Goal: Check status: Check status

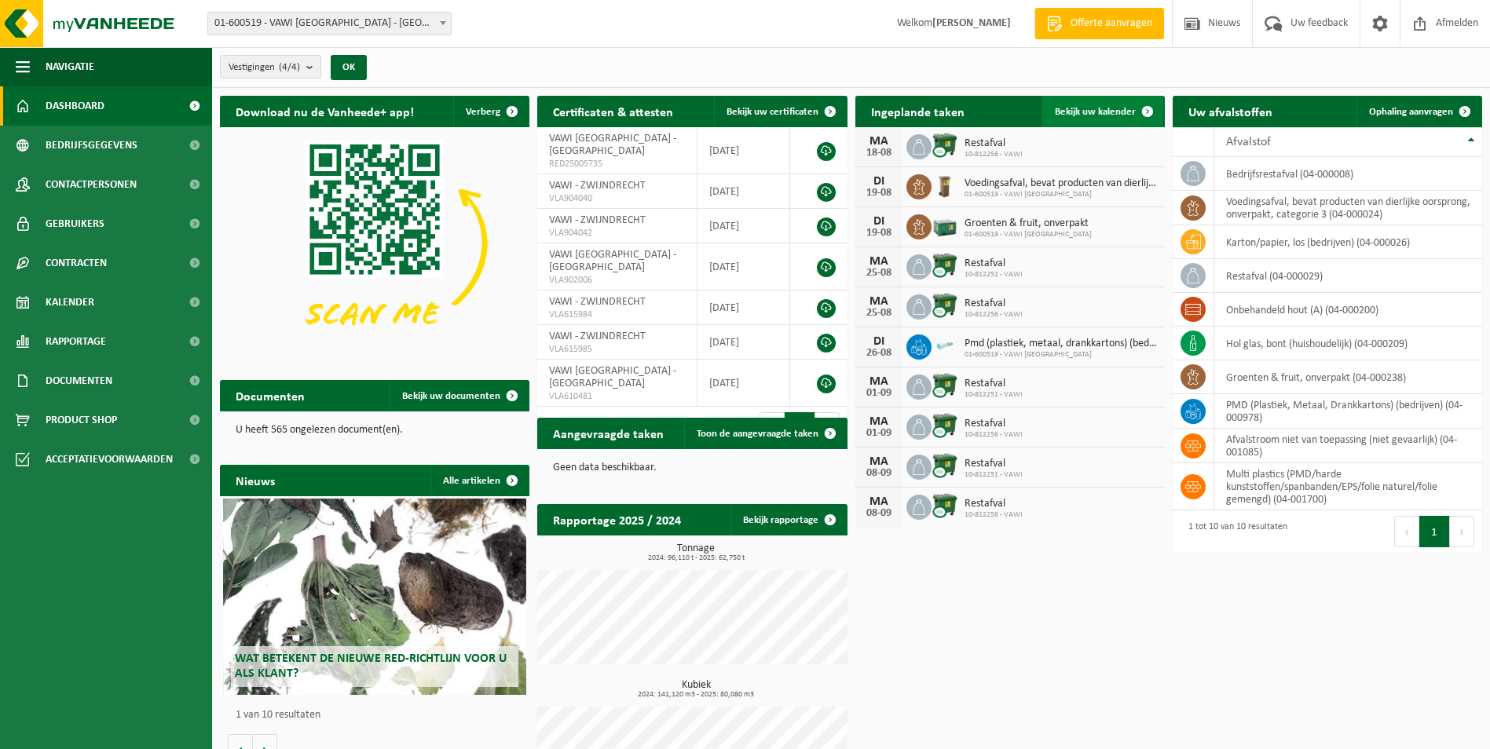
click at [1101, 108] on span "Bekijk uw kalender" at bounding box center [1095, 112] width 81 height 10
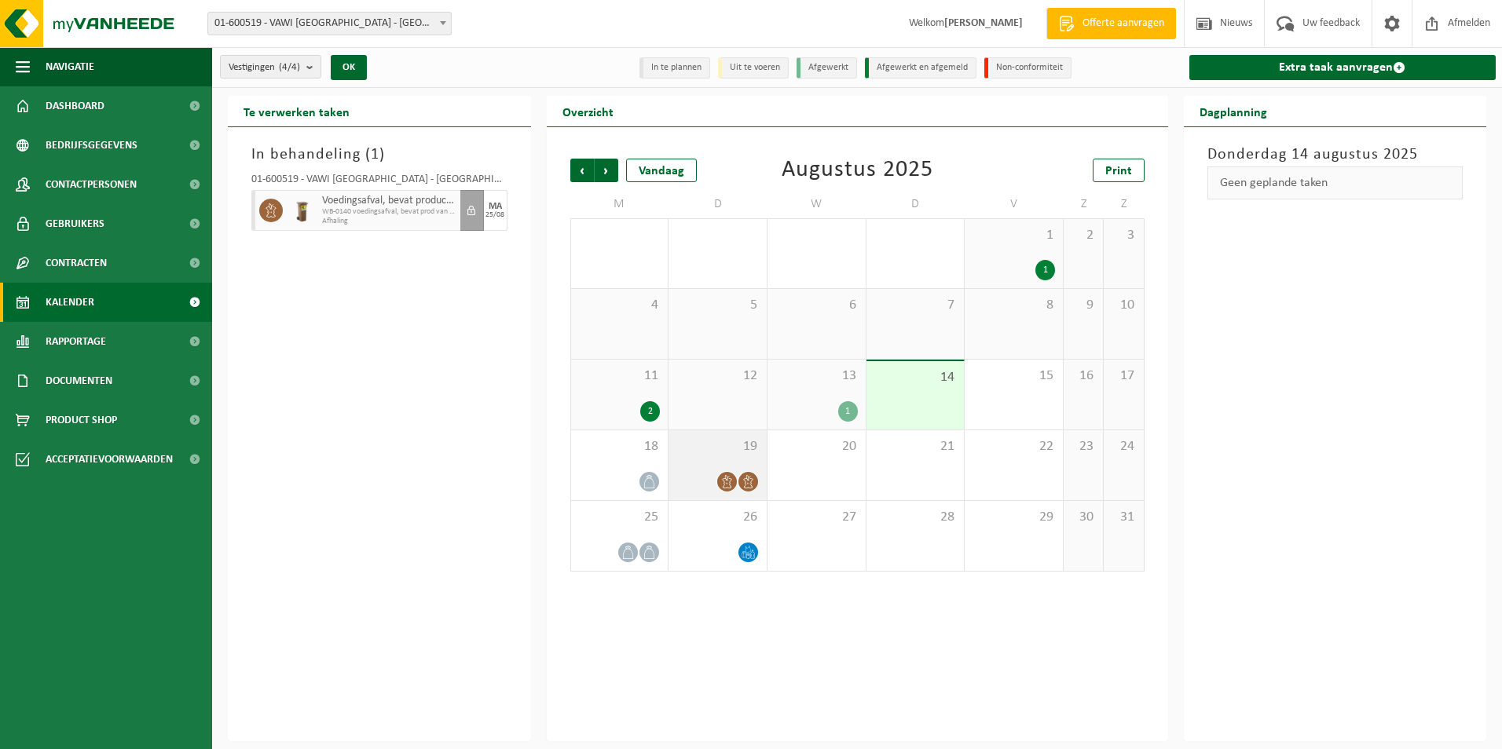
click at [722, 473] on span at bounding box center [727, 482] width 20 height 20
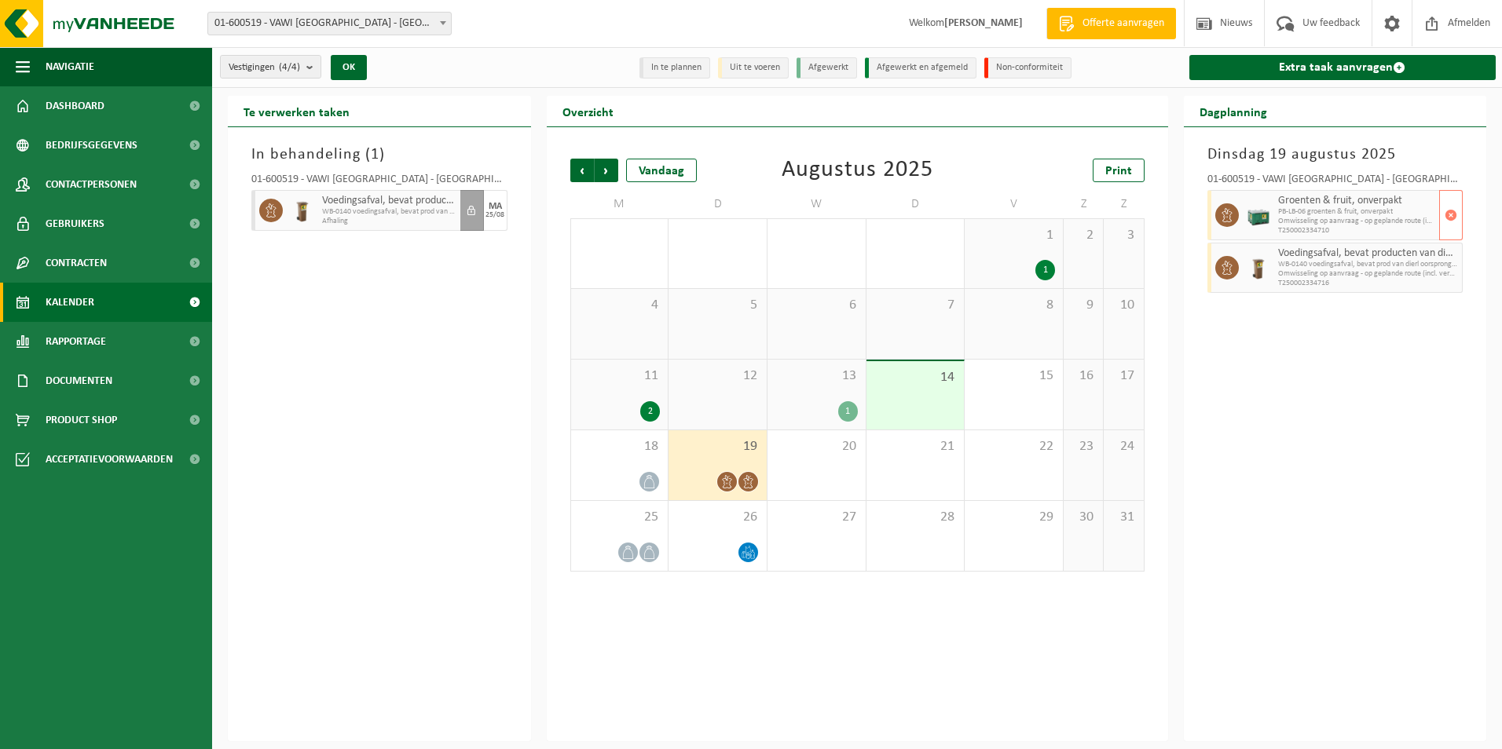
click at [1313, 213] on span "PB-LB-06 groenten & fruit, onverpakt" at bounding box center [1357, 211] width 158 height 9
click at [1239, 214] on div at bounding box center [1224, 215] width 35 height 50
click at [422, 331] on div "In behandeling ( 1 ) 01-600519 - VAWI NV - [GEOGRAPHIC_DATA] Voedingsafval, bev…" at bounding box center [379, 434] width 303 height 614
click at [805, 394] on div "13 1" at bounding box center [816, 395] width 98 height 70
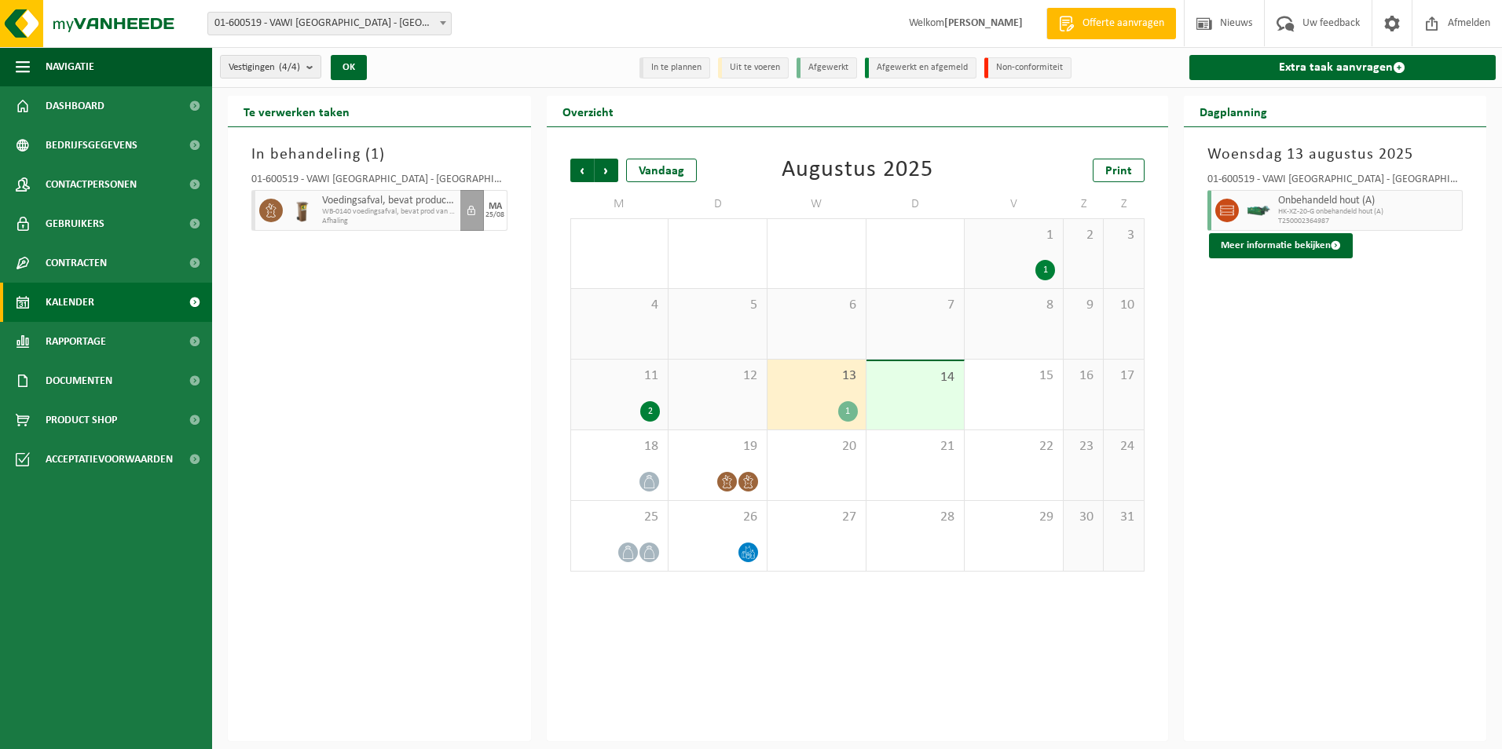
click at [621, 386] on div "11 2" at bounding box center [619, 395] width 97 height 70
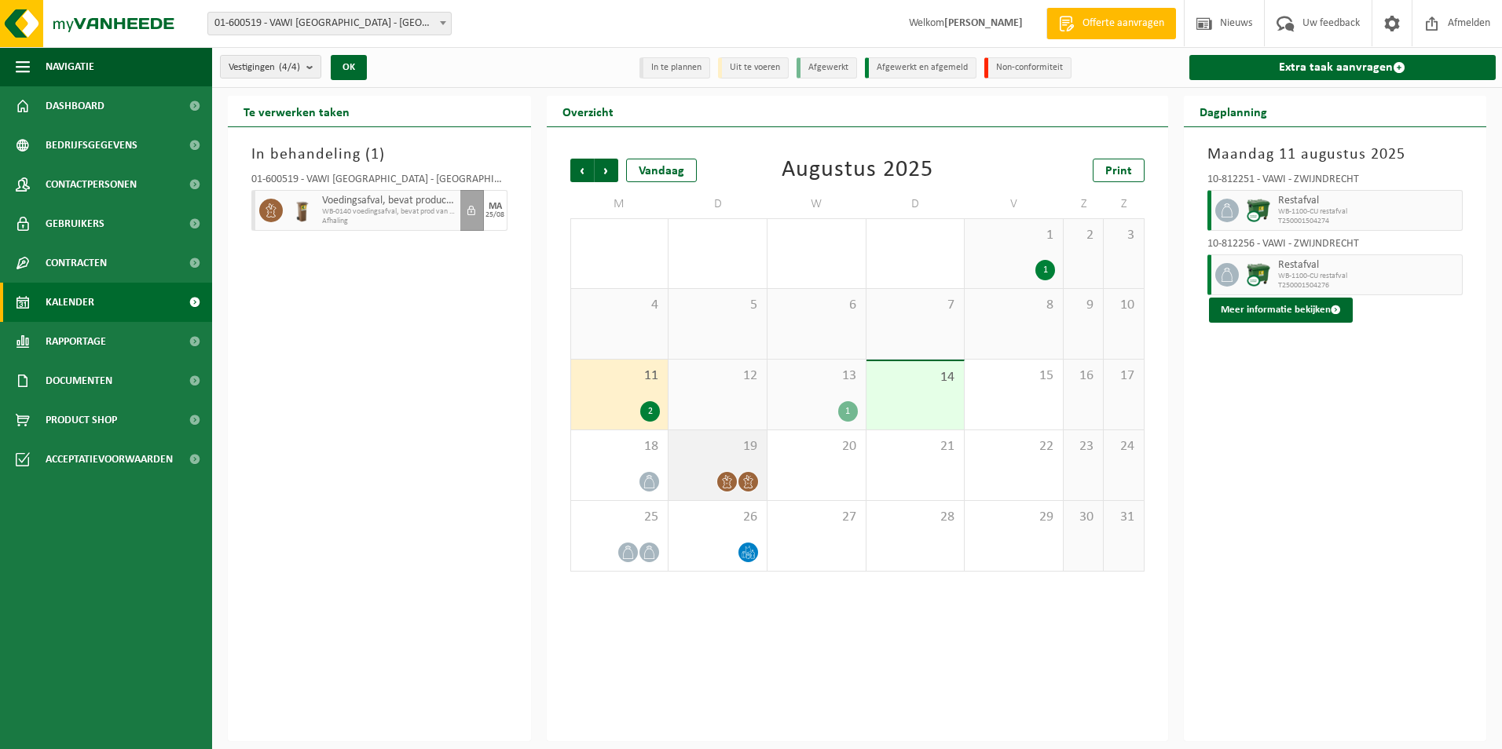
click at [720, 468] on div "19" at bounding box center [717, 465] width 98 height 70
